Goal: Answer question/provide support

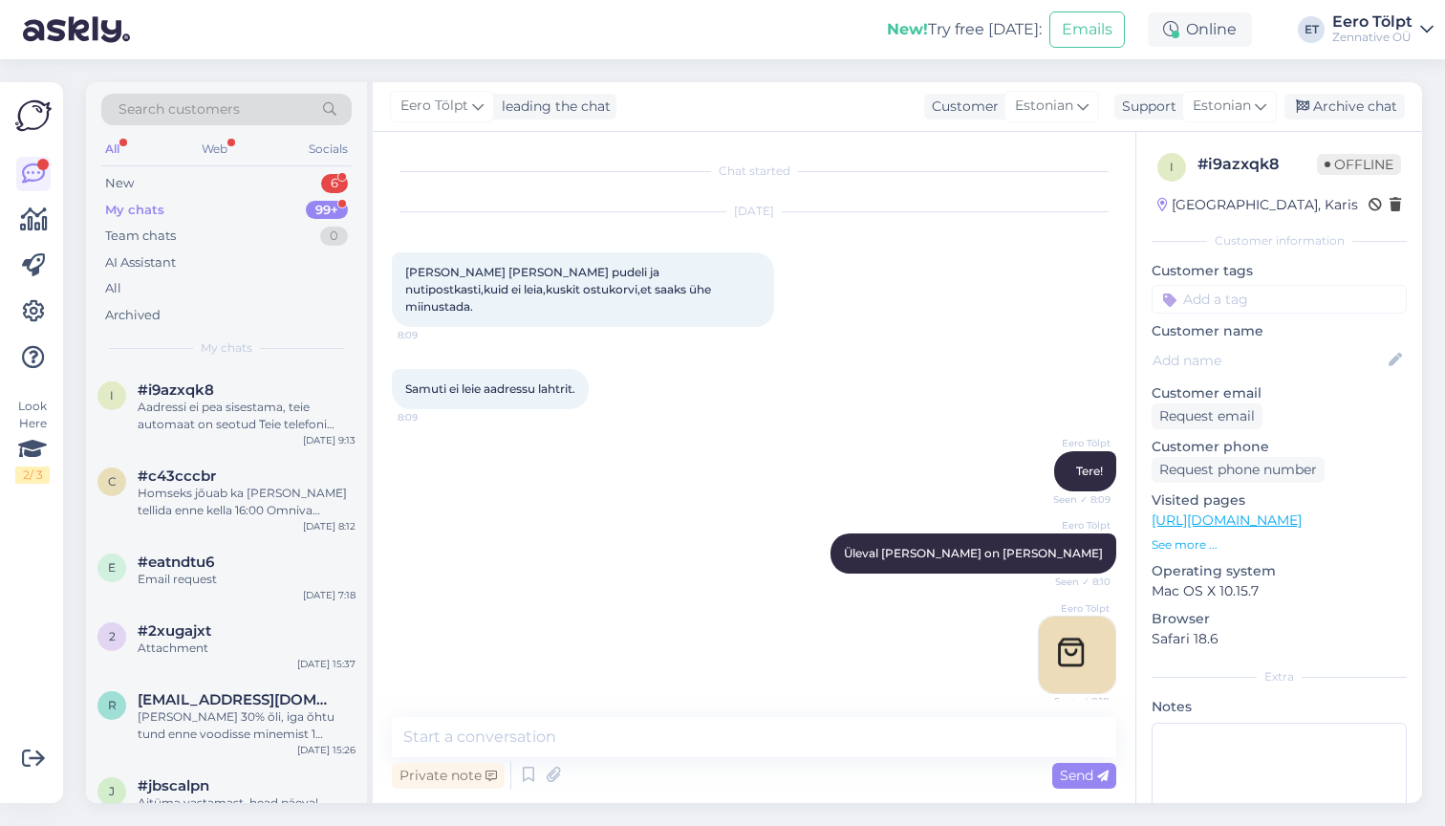
scroll to position [495, 0]
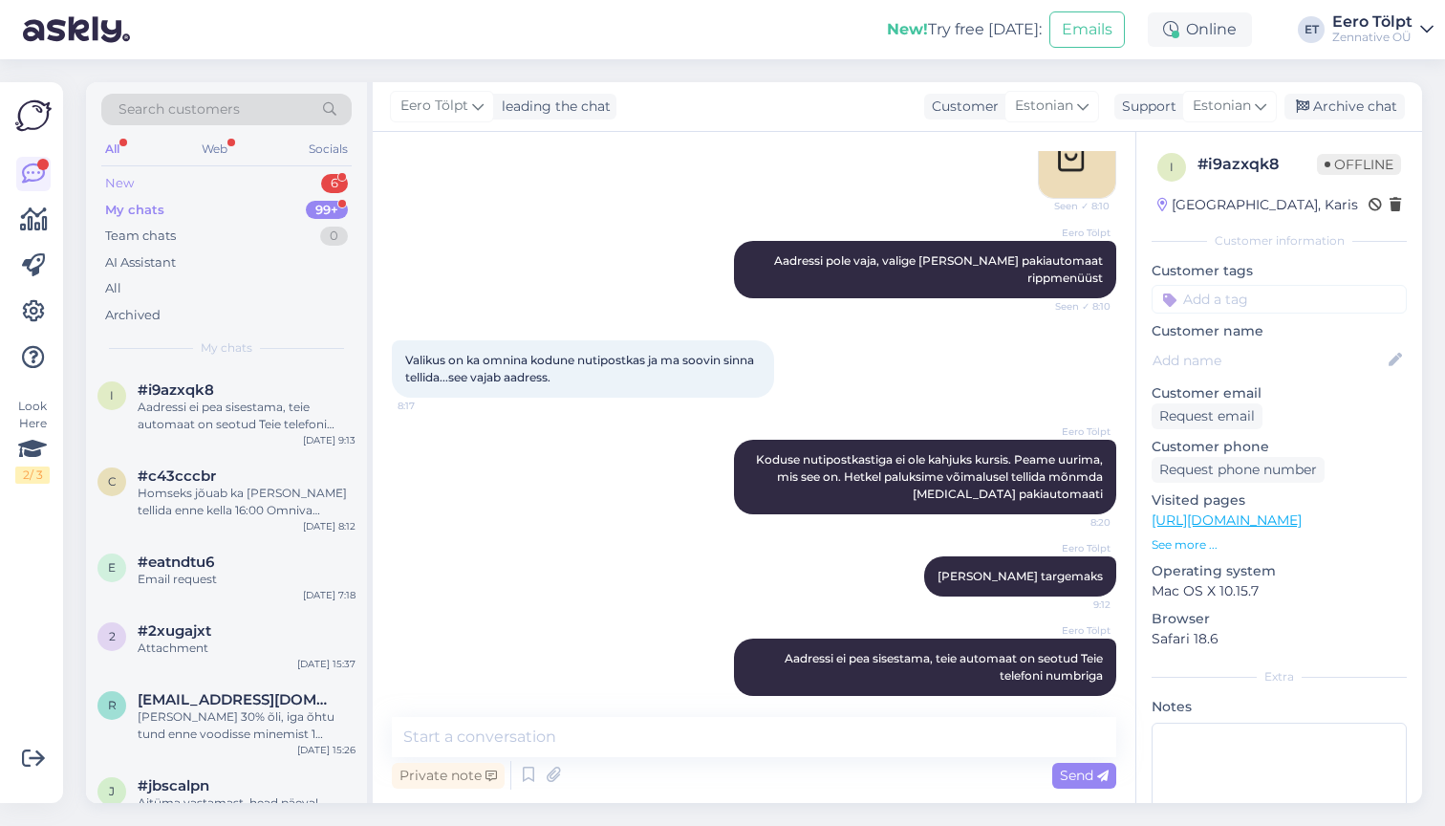
click at [130, 185] on div "New" at bounding box center [119, 183] width 29 height 19
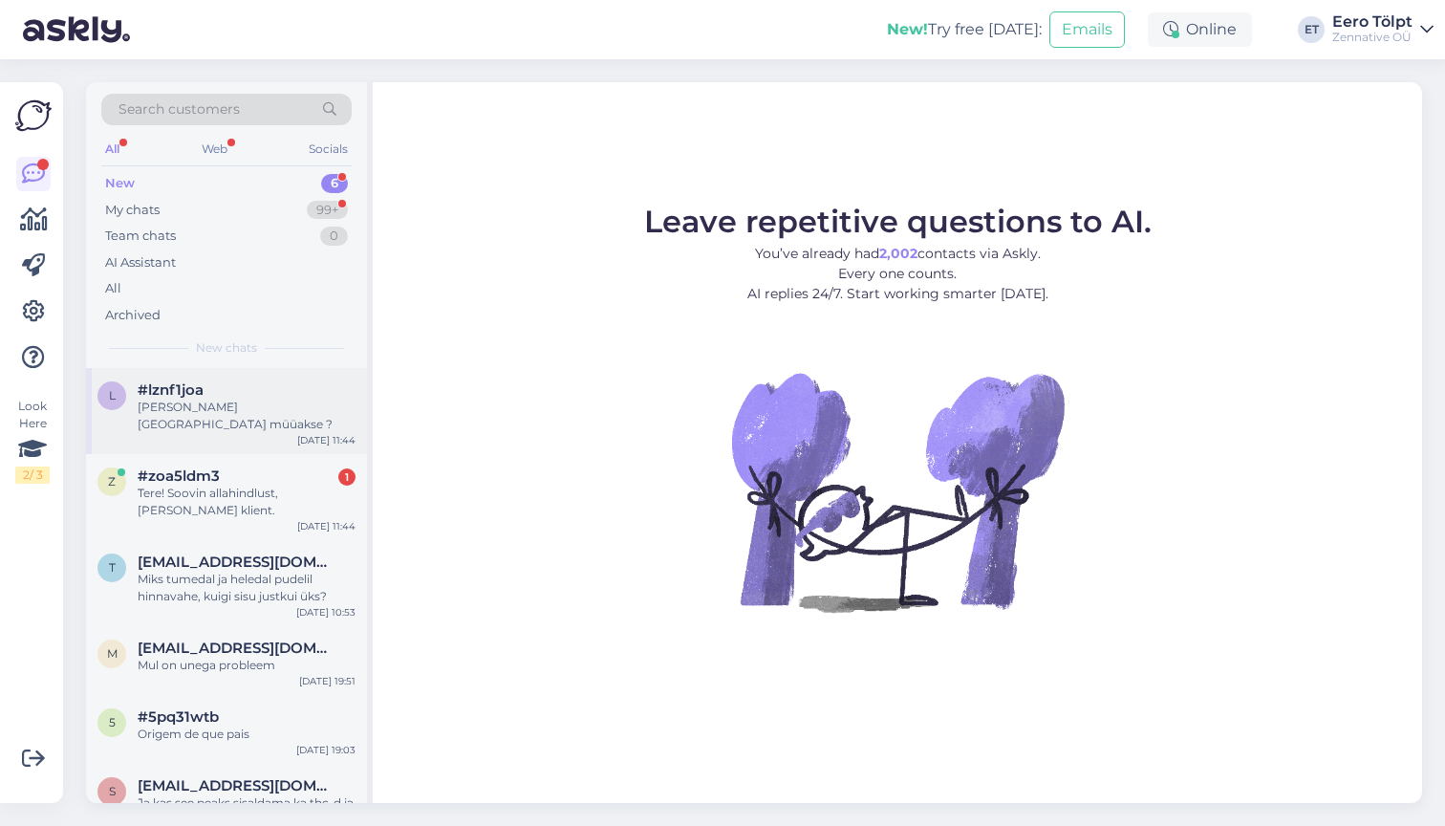
click at [255, 402] on div "[PERSON_NAME] [GEOGRAPHIC_DATA] müüakse ?" at bounding box center [247, 416] width 218 height 34
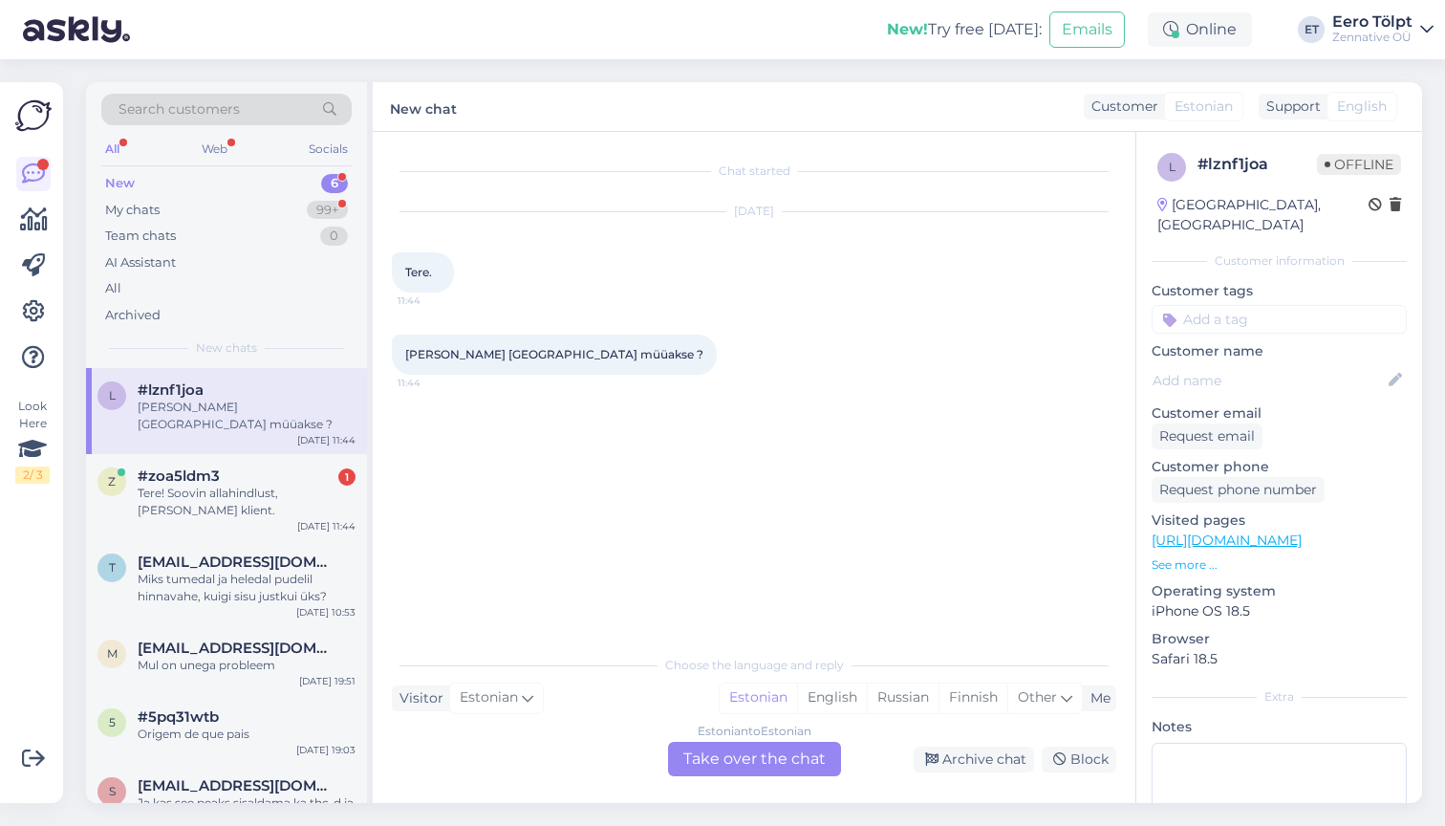
click at [719, 769] on div "Estonian to Estonian Take over the chat" at bounding box center [754, 759] width 173 height 34
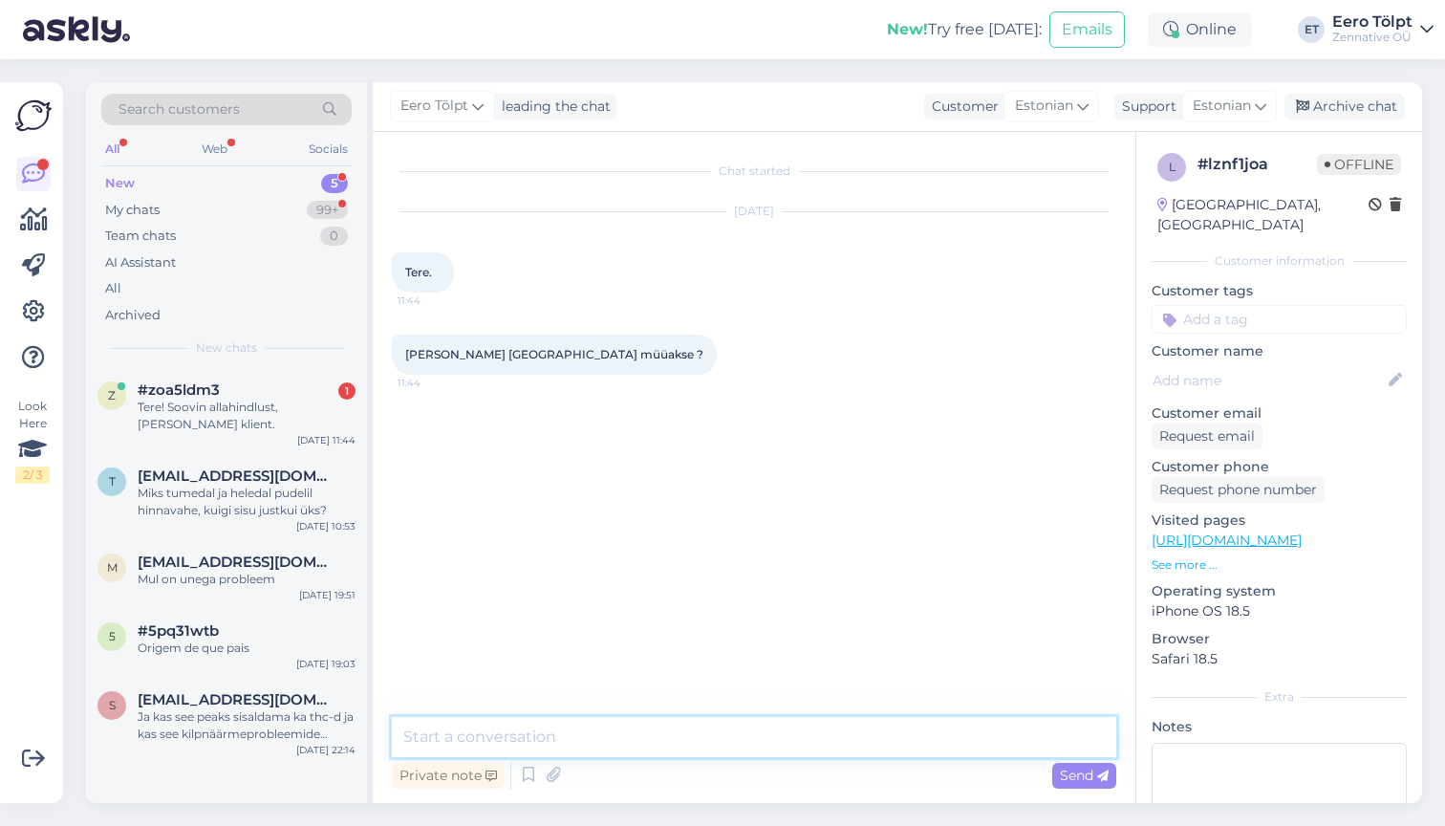
click at [642, 735] on textarea at bounding box center [754, 737] width 725 height 40
type textarea "Tere!"
type textarea "Bio4You ja Biotheka poodides"
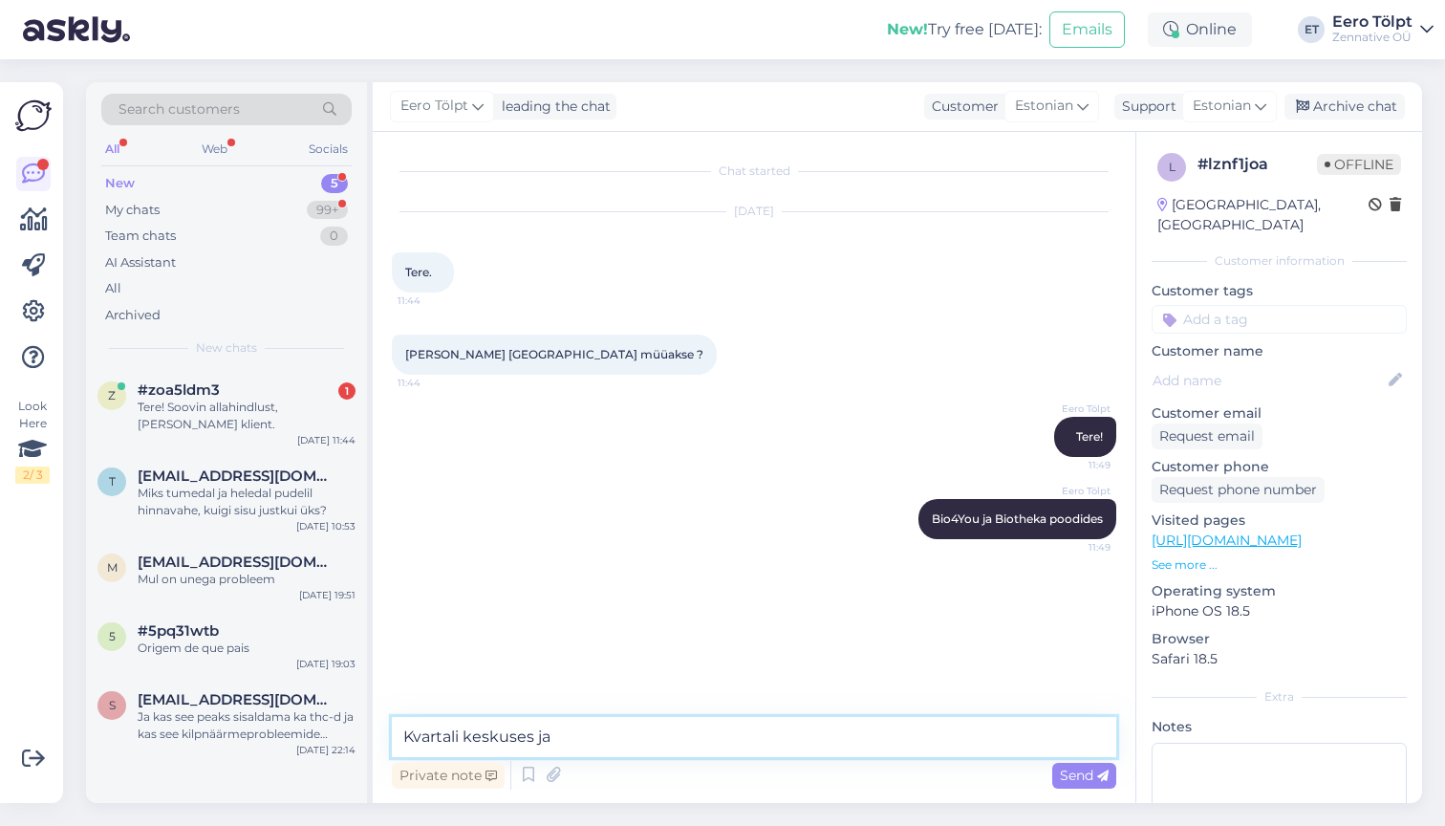
type textarea "Kvartali keskuses ja L"
type textarea "u"
type textarea "Lõunakeskuses"
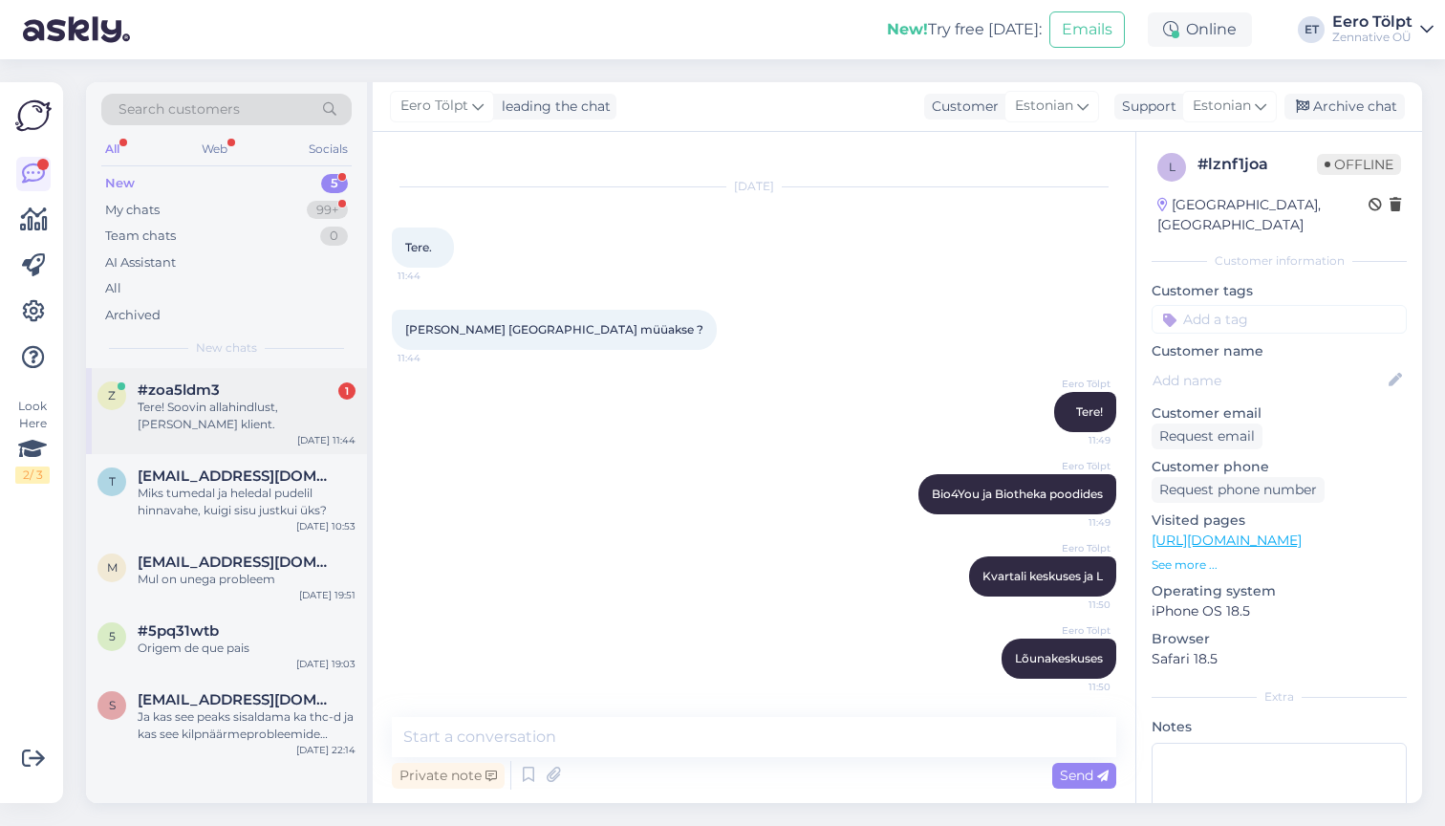
click at [184, 399] on div "Tere! Soovin allahindlust, [PERSON_NAME] klient." at bounding box center [247, 416] width 218 height 34
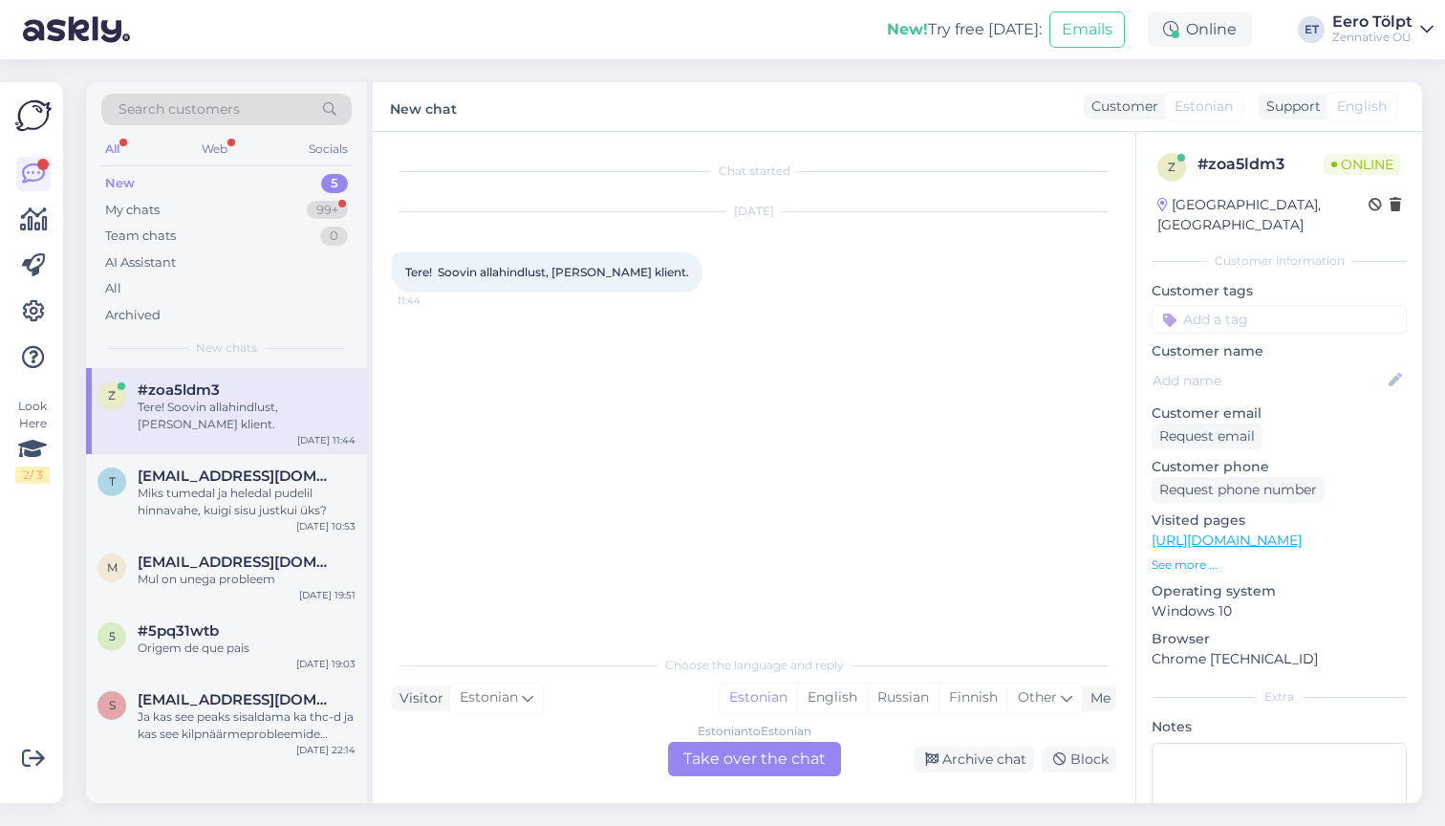
click at [746, 765] on div "Estonian to Estonian Take over the chat" at bounding box center [754, 759] width 173 height 34
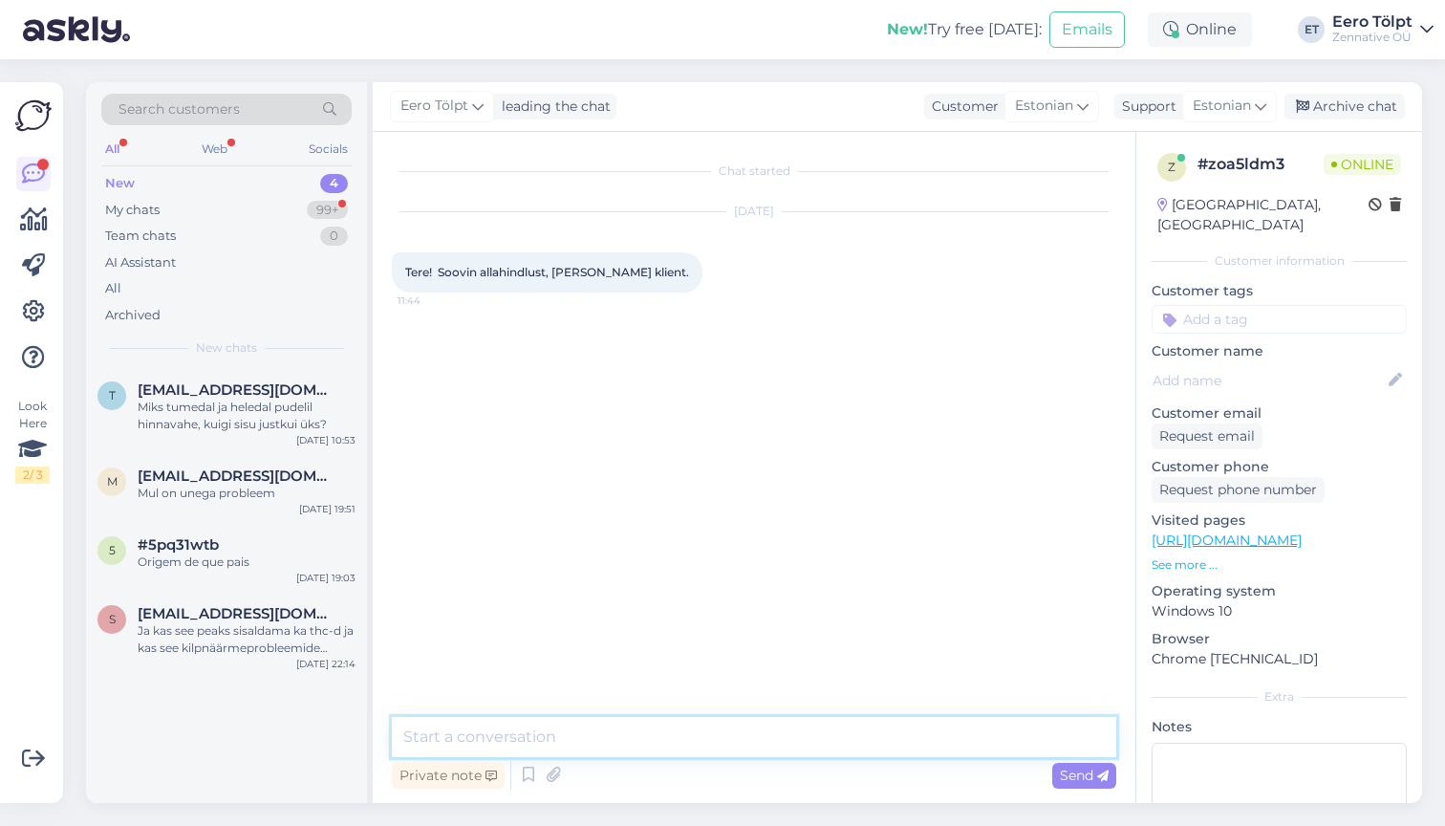
click at [599, 730] on textarea at bounding box center [754, 737] width 725 height 40
type textarea "Tere!"
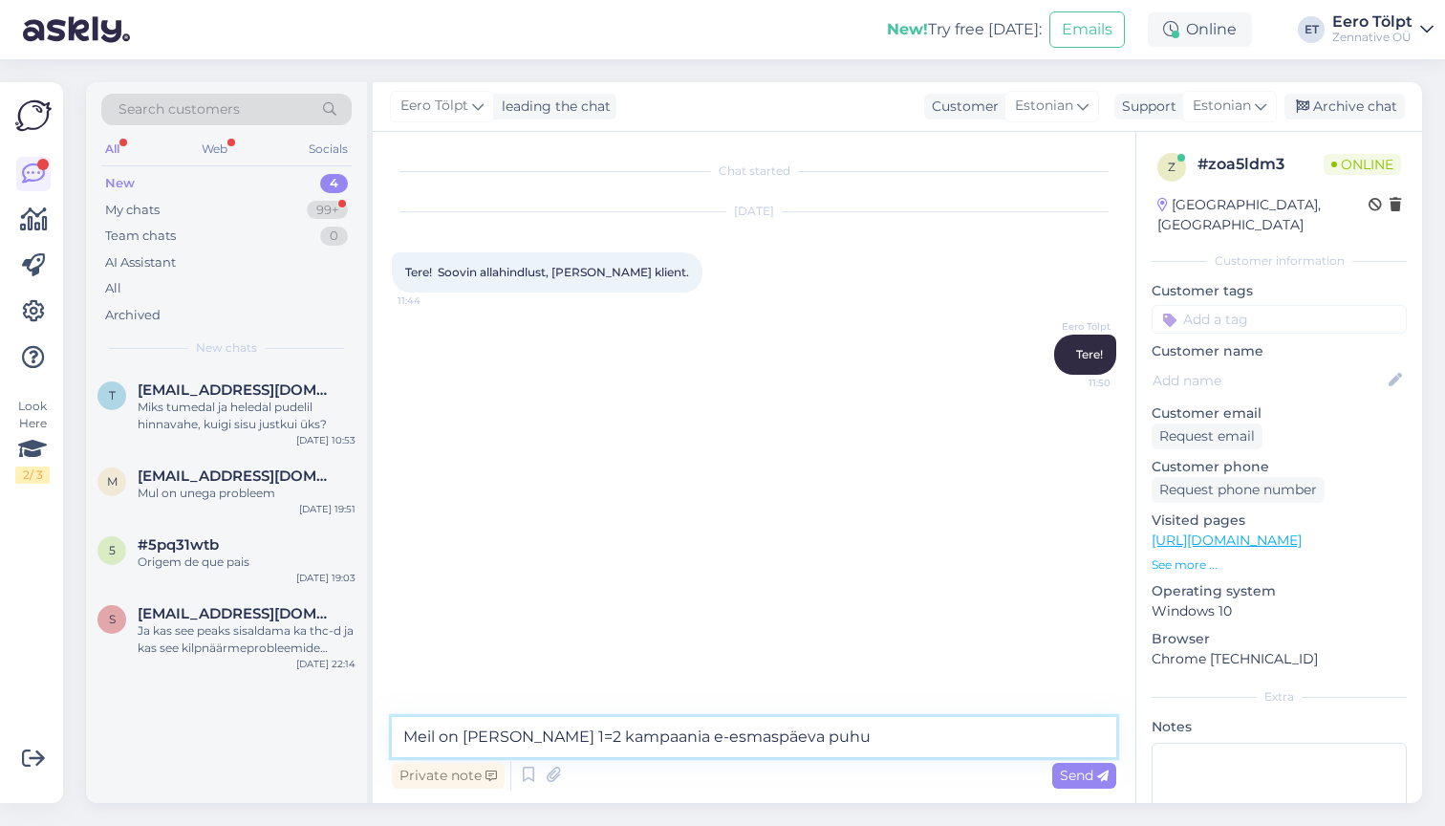
type textarea "Meil on [PERSON_NAME] 1=2 kampaania e-esmaspäeva puhul"
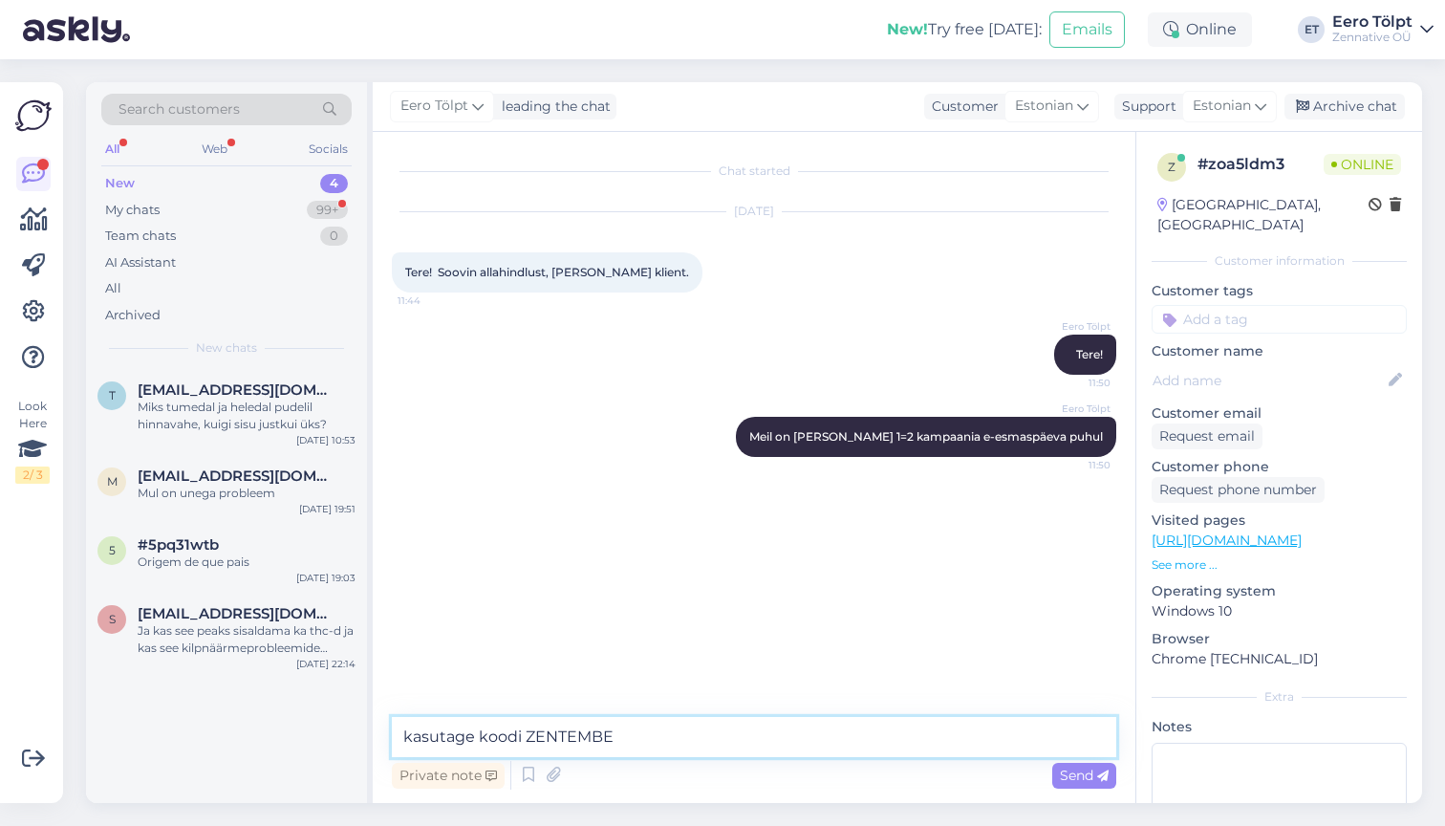
type textarea "kasutage koodi ZENTEMBER"
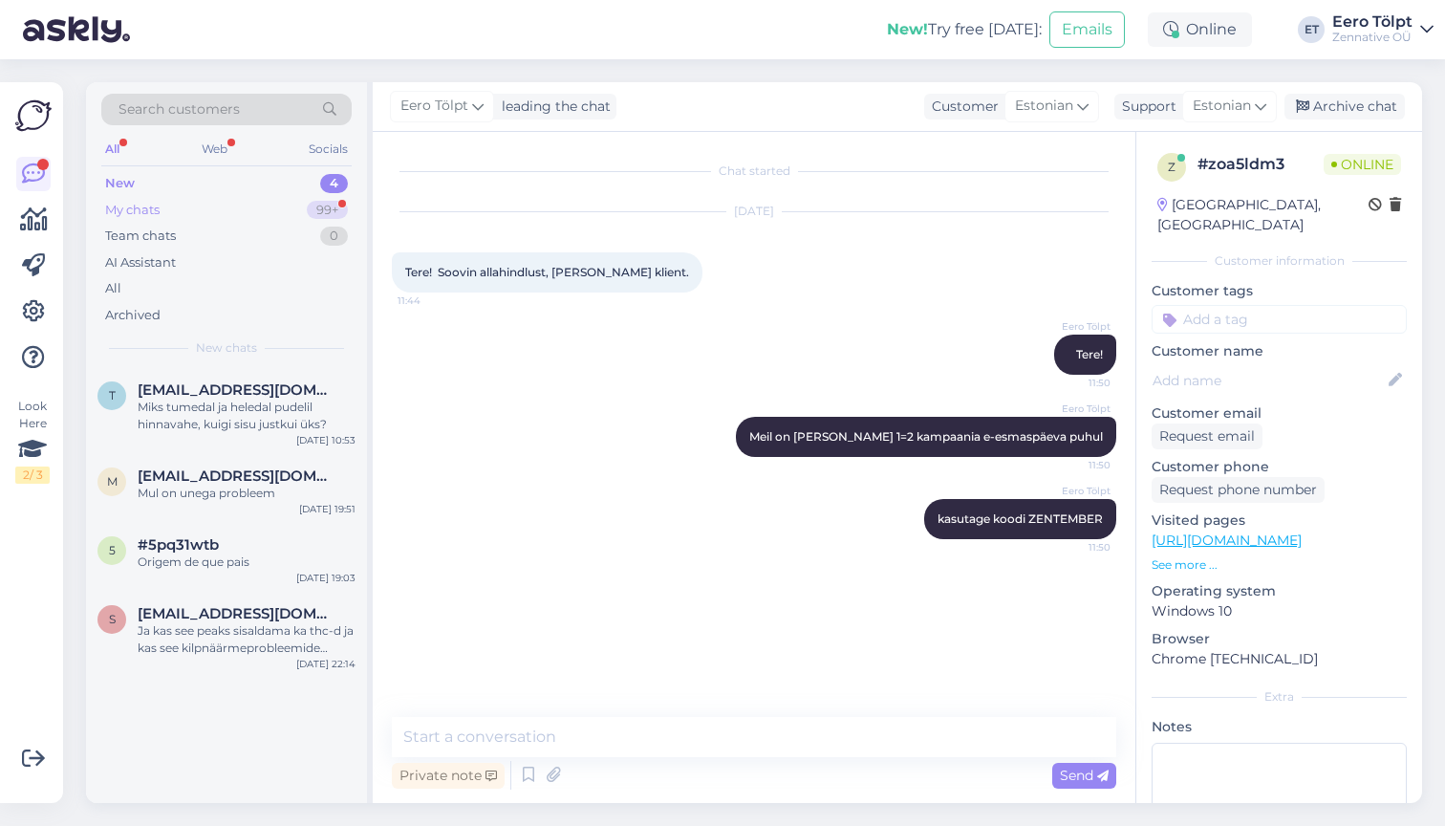
click at [160, 211] on div "My chats" at bounding box center [132, 210] width 54 height 19
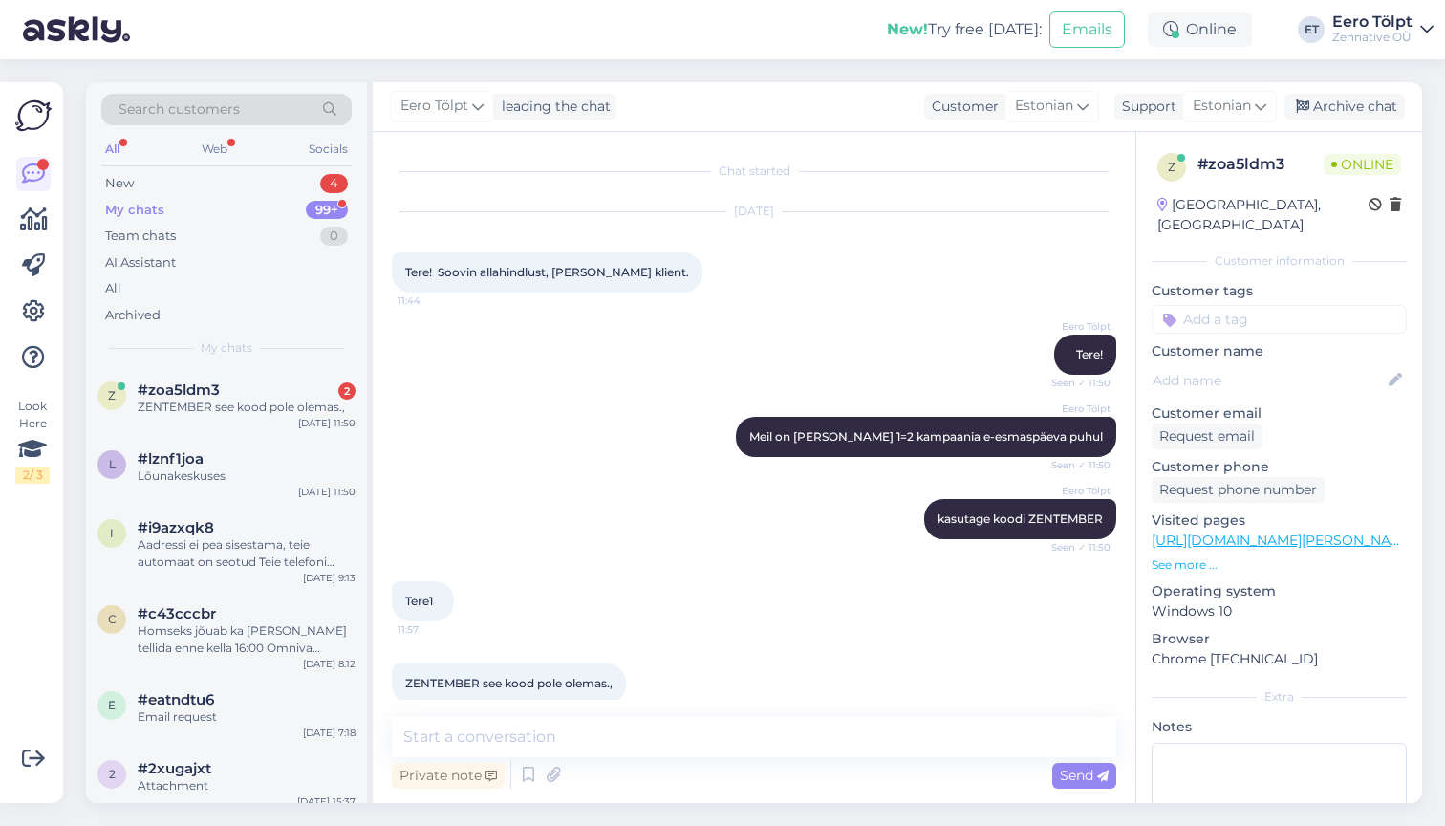
scroll to position [25, 0]
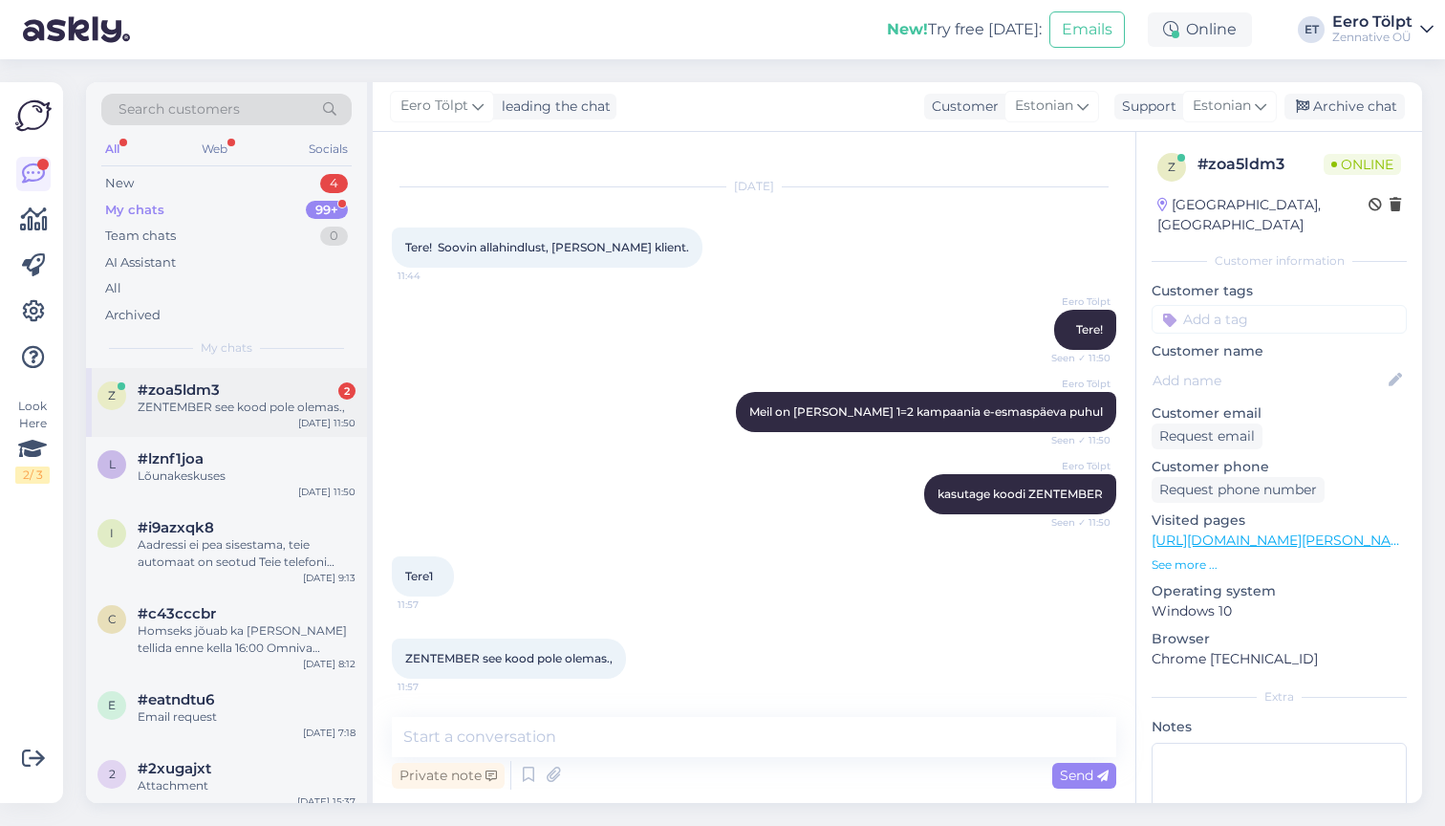
click at [249, 408] on div "ZENTEMBER see kood pole olemas.," at bounding box center [247, 407] width 218 height 17
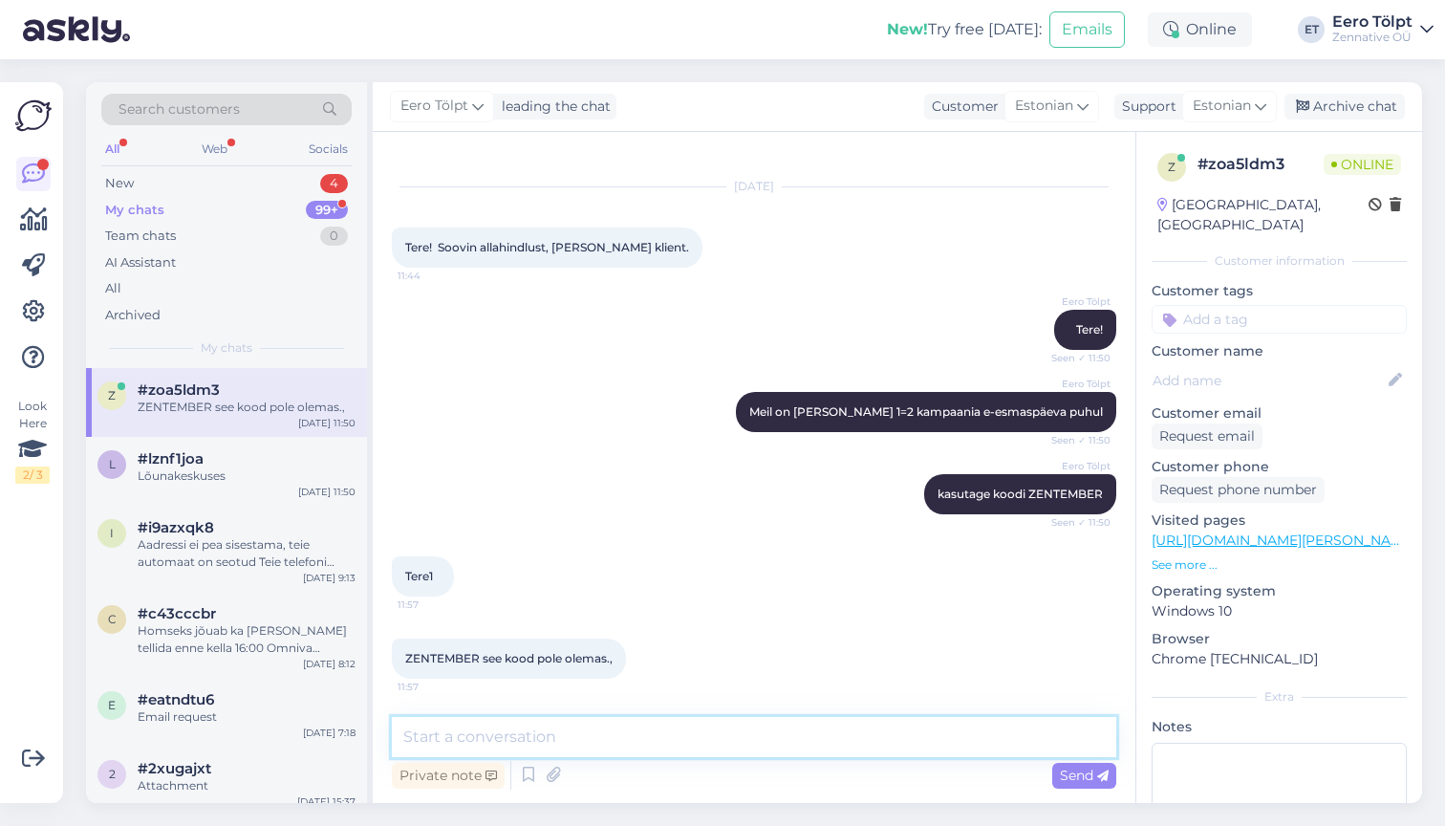
click at [571, 736] on textarea at bounding box center [754, 737] width 725 height 40
type textarea "Vabandust, ei märganud, et te olete .eu lehel"
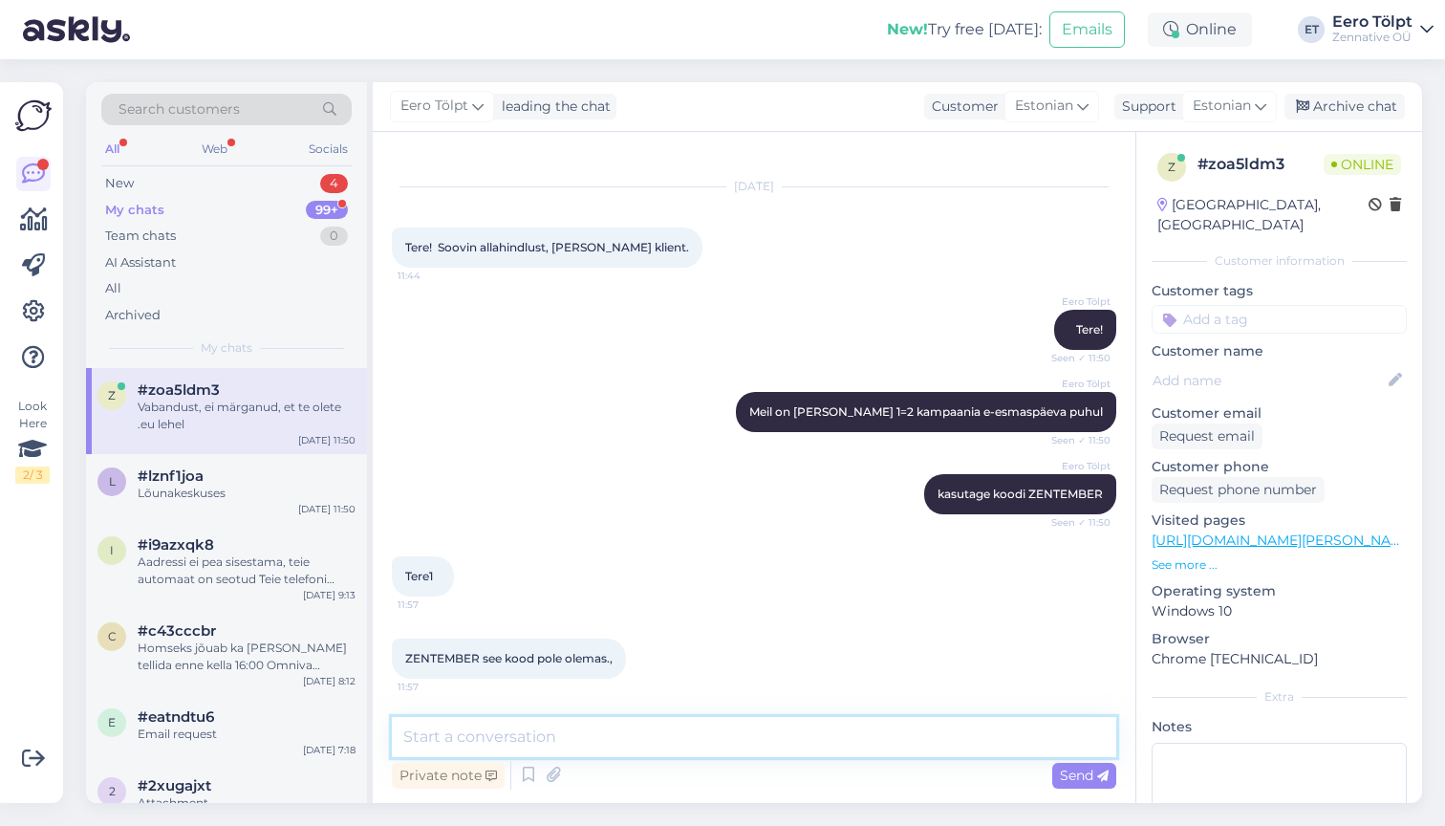
scroll to position [107, 0]
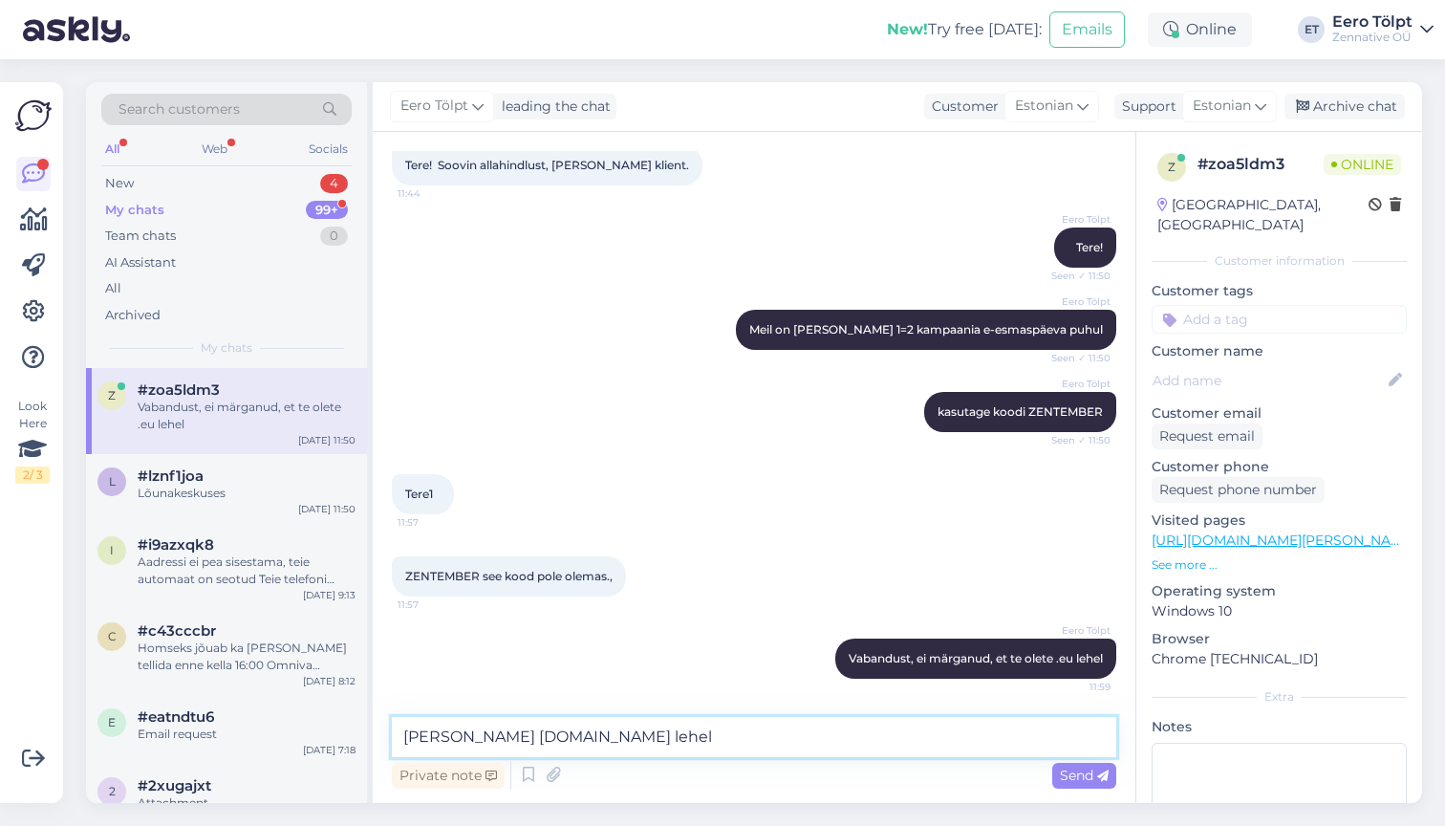
type textarea "[PERSON_NAME] [DOMAIN_NAME] lehele"
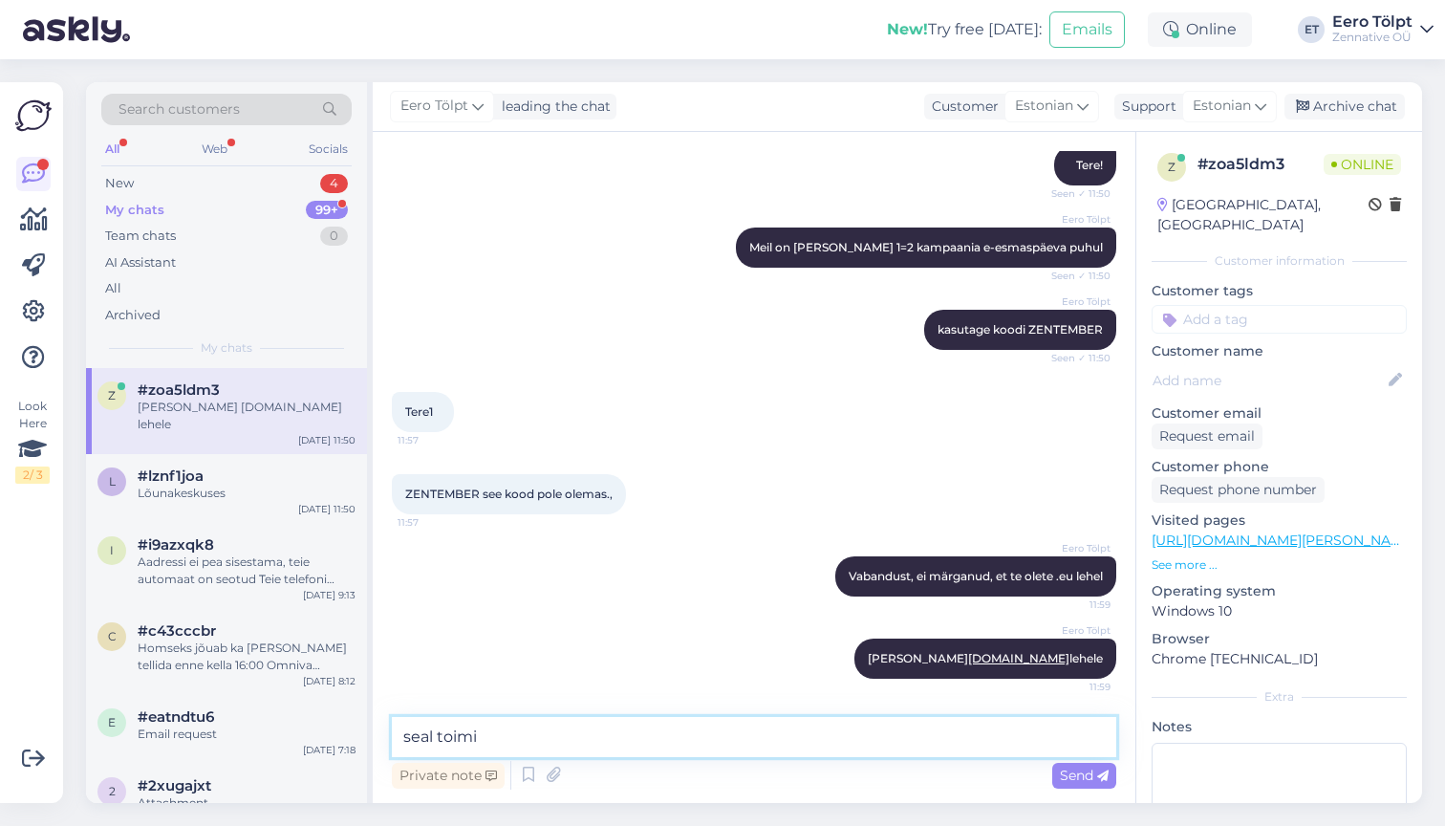
type textarea "seal toimib"
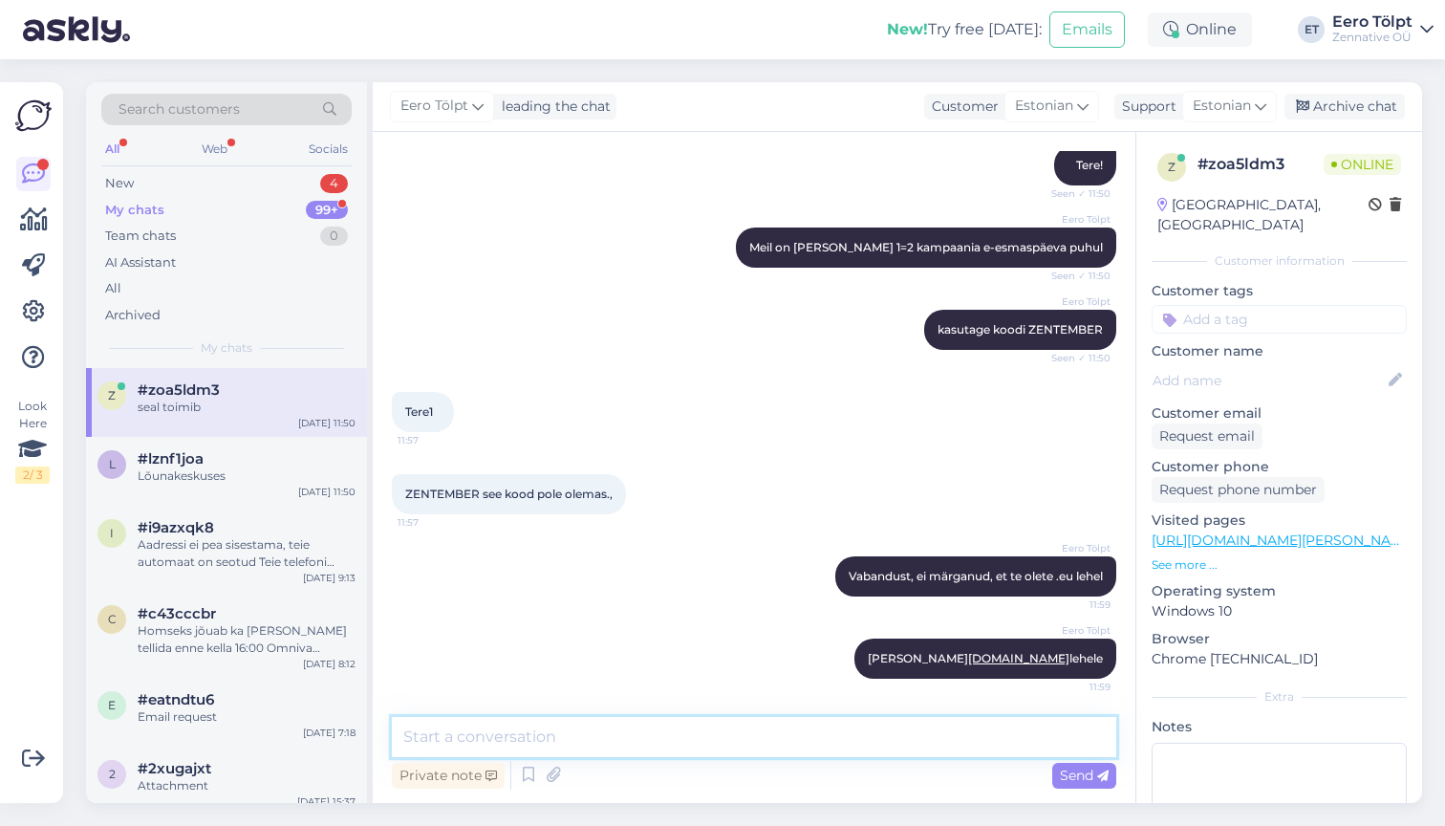
scroll to position [271, 0]
